Goal: Navigation & Orientation: Find specific page/section

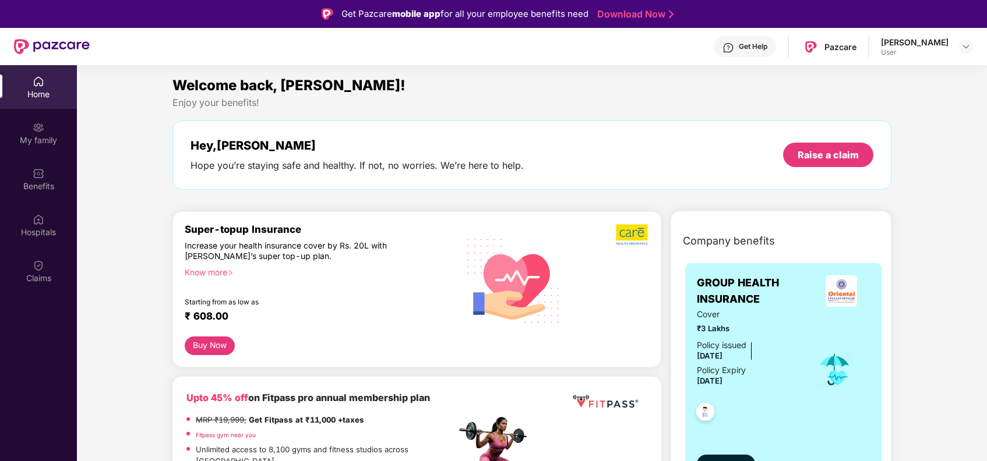
scroll to position [65, 0]
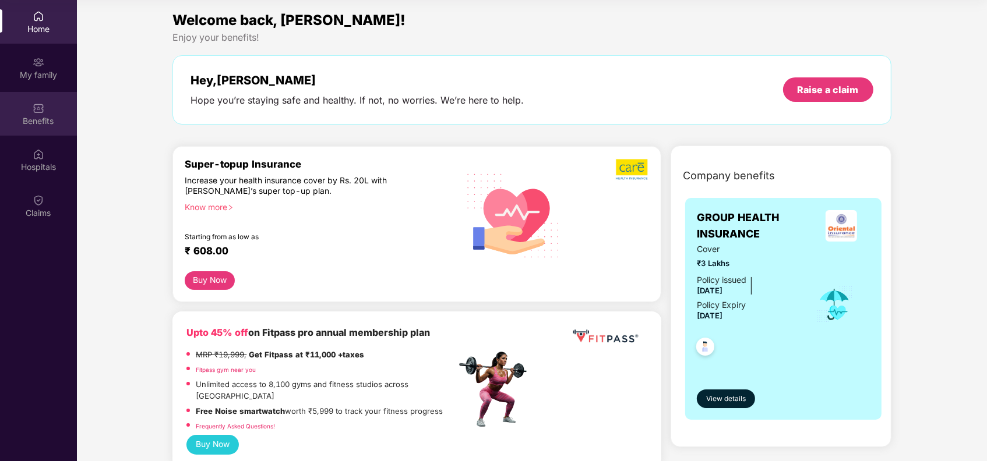
click at [31, 114] on div "Benefits" at bounding box center [38, 114] width 77 height 44
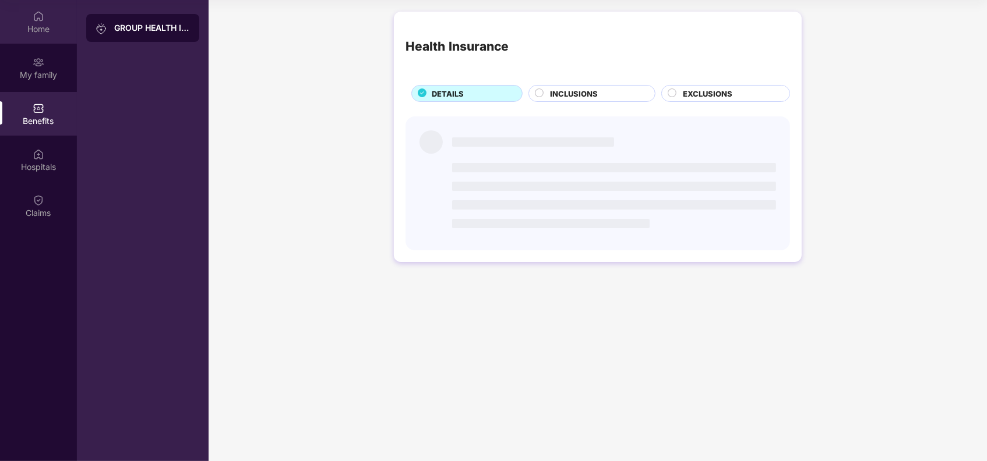
click at [50, 17] on div "Home" at bounding box center [38, 22] width 77 height 44
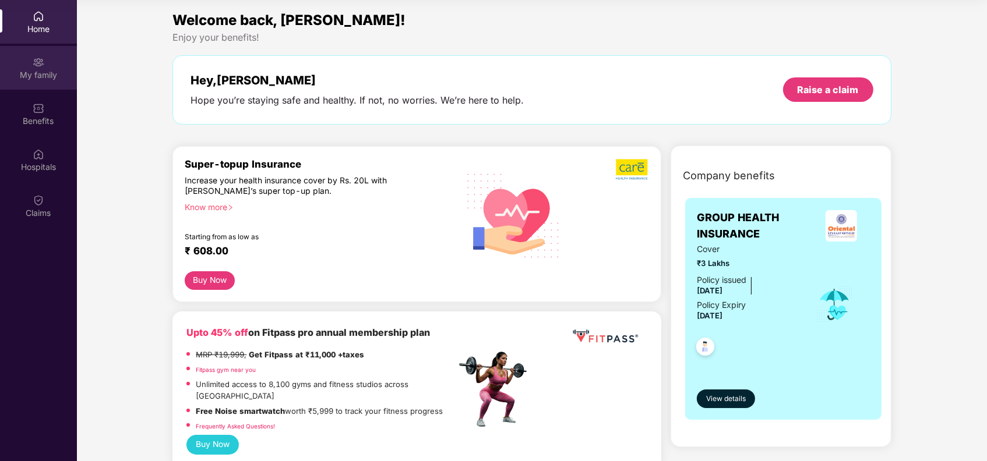
click at [42, 77] on div "My family" at bounding box center [38, 75] width 77 height 12
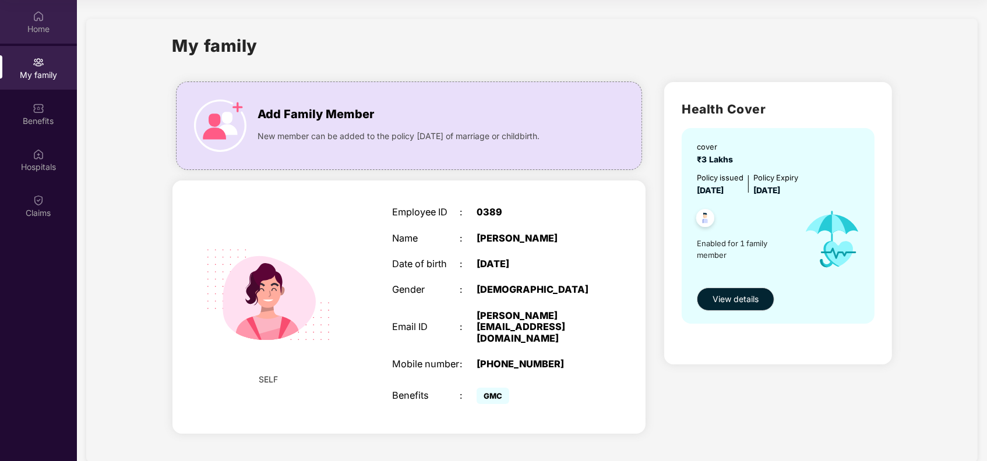
click at [41, 24] on div "Home" at bounding box center [38, 29] width 77 height 12
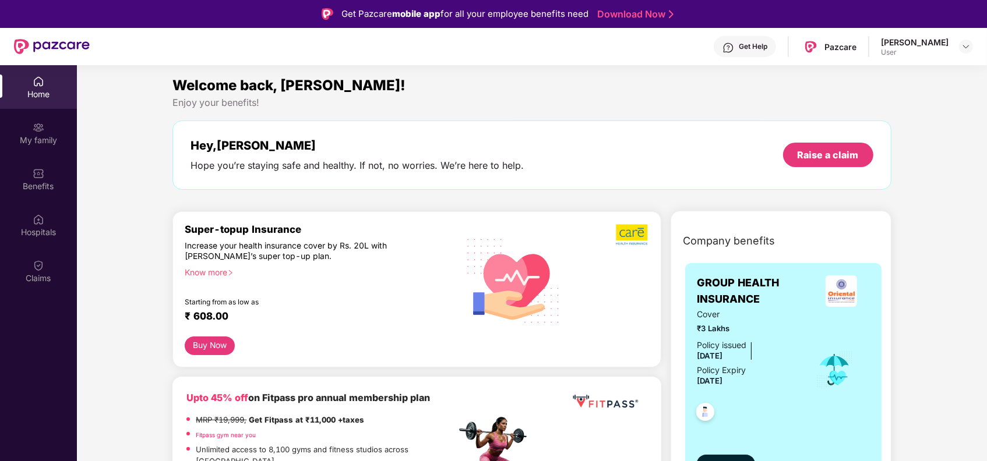
click at [955, 51] on div "[PERSON_NAME] User" at bounding box center [927, 47] width 92 height 20
click at [956, 46] on div "[PERSON_NAME] User" at bounding box center [927, 47] width 92 height 20
click at [747, 45] on div "Get Help" at bounding box center [744, 46] width 62 height 21
click at [545, 86] on div "Welcome back, [PERSON_NAME]!" at bounding box center [531, 86] width 718 height 22
click at [962, 50] on img at bounding box center [965, 46] width 9 height 9
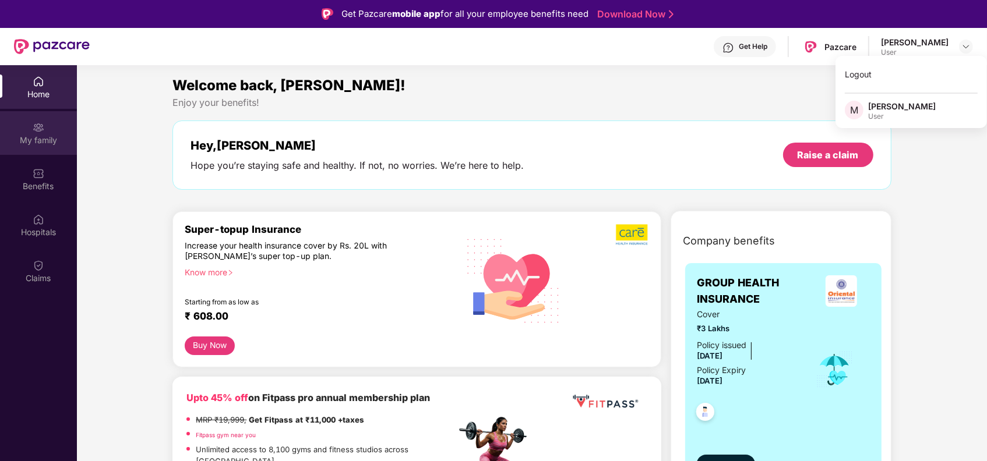
click at [31, 122] on div "My family" at bounding box center [38, 133] width 77 height 44
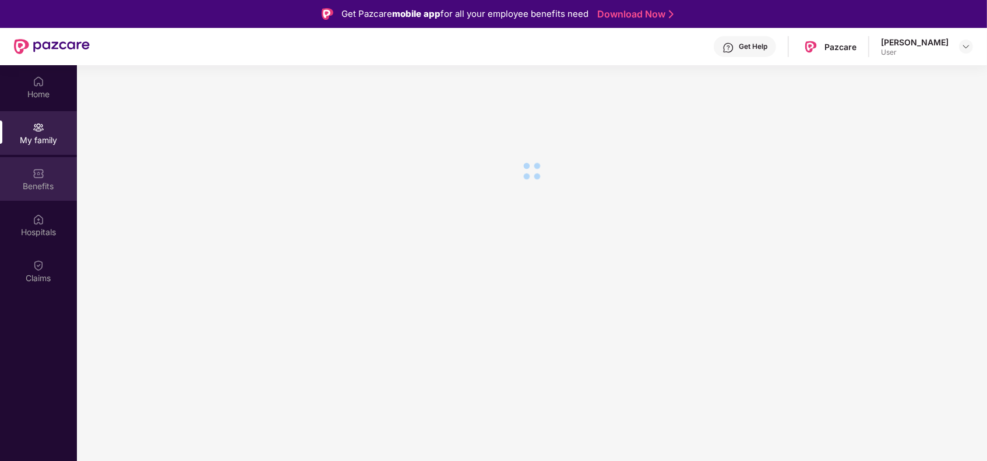
click at [41, 177] on img at bounding box center [39, 174] width 12 height 12
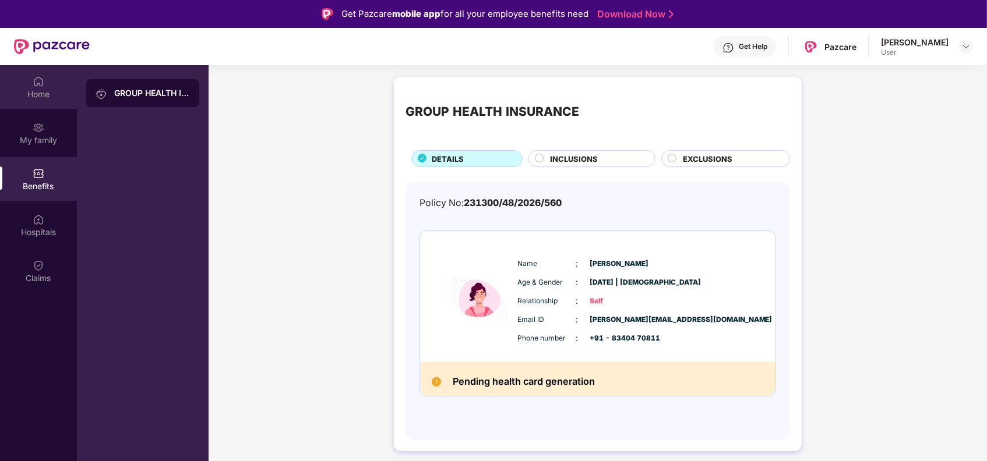
click at [30, 89] on div "Home" at bounding box center [38, 95] width 77 height 12
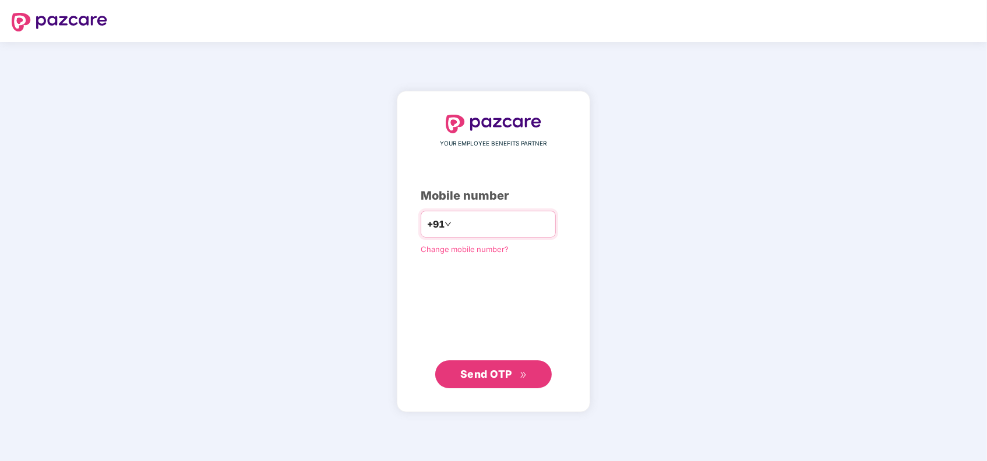
drag, startPoint x: 0, startPoint y: 0, endPoint x: 445, endPoint y: 227, distance: 499.6
click at [454, 227] on input "number" at bounding box center [502, 224] width 96 height 19
